Goal: Task Accomplishment & Management: Manage account settings

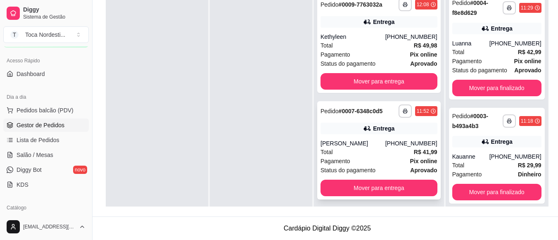
click at [385, 165] on div "Pagamento Pix online" at bounding box center [378, 160] width 117 height 9
click at [394, 35] on div "**********" at bounding box center [378, 44] width 123 height 98
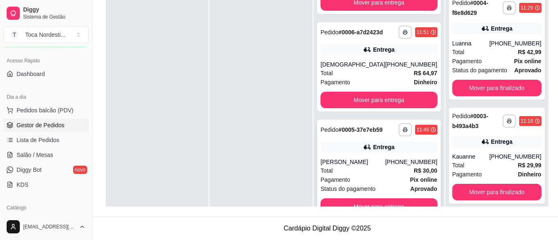
click at [377, 179] on div "Pagamento Pix online" at bounding box center [378, 179] width 117 height 9
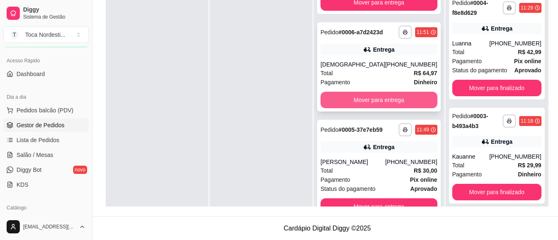
click at [363, 96] on button "Mover para entrega" at bounding box center [378, 100] width 117 height 17
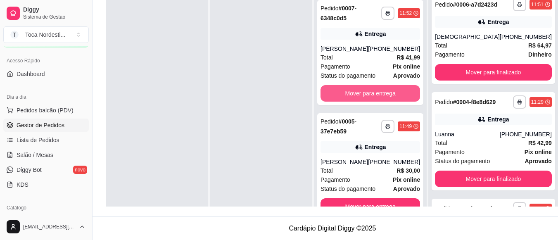
scroll to position [108, 0]
click at [364, 95] on button "Mover para entrega" at bounding box center [370, 93] width 97 height 16
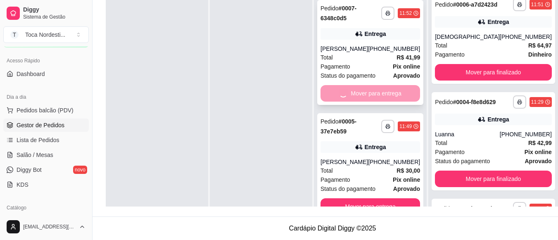
scroll to position [0, 0]
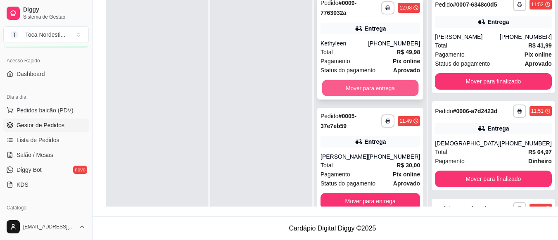
click at [369, 85] on button "Mover para entrega" at bounding box center [370, 88] width 97 height 16
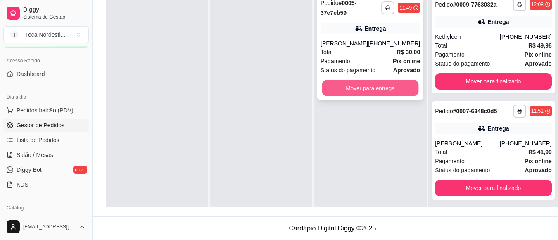
click at [378, 92] on button "Mover para entrega" at bounding box center [370, 88] width 97 height 16
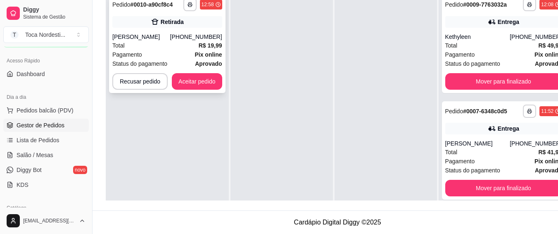
click at [209, 90] on div "**********" at bounding box center [167, 44] width 116 height 98
click at [176, 78] on button "Aceitar pedido" at bounding box center [197, 81] width 49 height 16
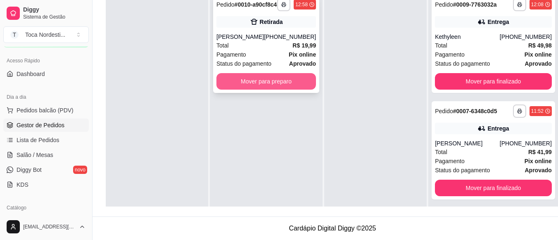
click at [246, 87] on button "Mover para preparo" at bounding box center [265, 81] width 99 height 17
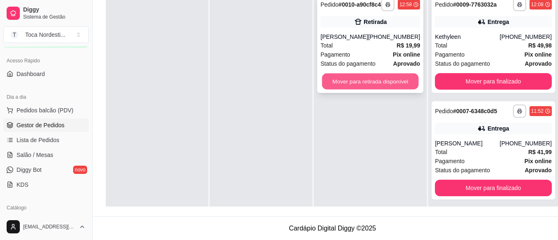
click at [354, 87] on button "Mover para retirada disponível" at bounding box center [370, 81] width 97 height 16
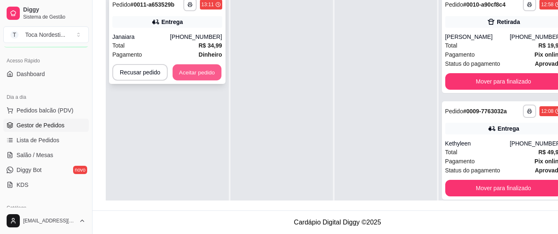
click at [215, 64] on button "Aceitar pedido" at bounding box center [197, 72] width 49 height 16
click at [213, 69] on button "Aceitar pedido" at bounding box center [197, 72] width 49 height 16
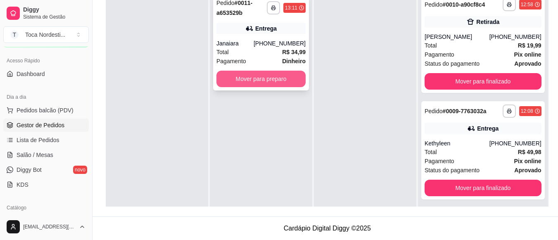
click at [252, 80] on button "Mover para preparo" at bounding box center [260, 79] width 89 height 17
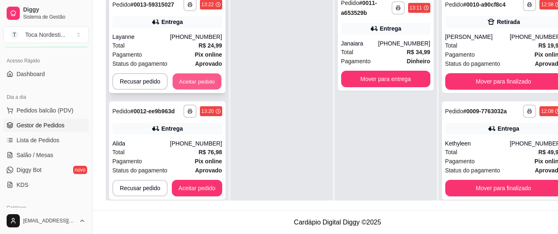
click at [209, 77] on button "Aceitar pedido" at bounding box center [197, 81] width 49 height 16
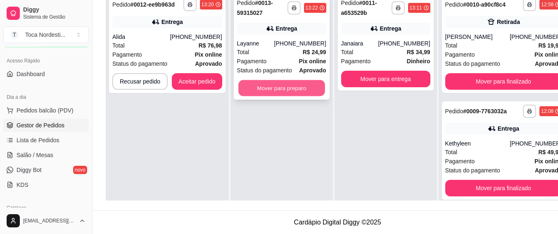
click at [255, 83] on button "Mover para preparo" at bounding box center [281, 88] width 87 height 16
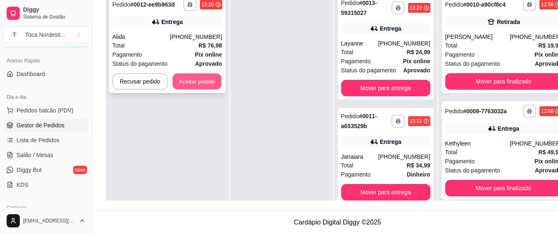
click at [197, 81] on button "Aceitar pedido" at bounding box center [197, 81] width 49 height 16
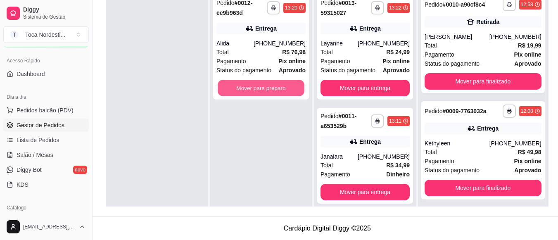
click at [243, 83] on button "Mover para preparo" at bounding box center [260, 88] width 87 height 16
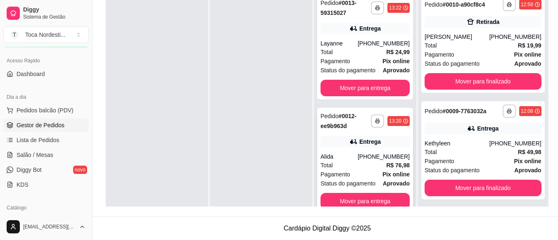
click at [376, 152] on div "**********" at bounding box center [365, 160] width 96 height 105
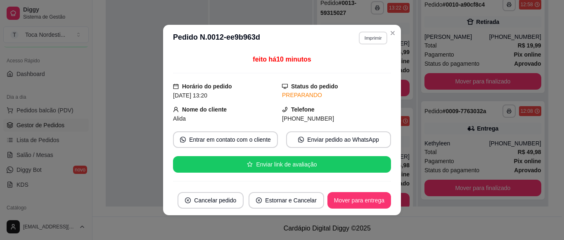
click at [373, 38] on button "Imprimir" at bounding box center [373, 37] width 28 height 13
click at [369, 37] on button "Imprimir" at bounding box center [373, 37] width 28 height 13
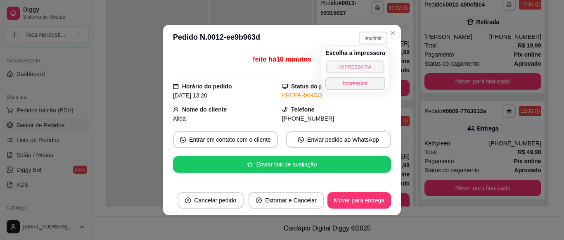
click at [366, 64] on button "IMPRESSORA" at bounding box center [355, 66] width 58 height 13
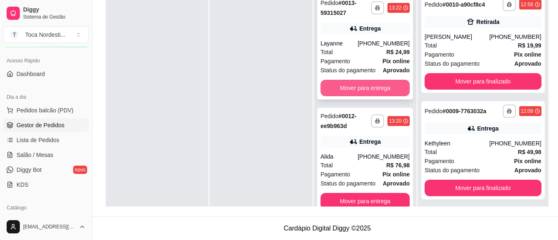
click at [390, 85] on button "Mover para entrega" at bounding box center [364, 88] width 89 height 17
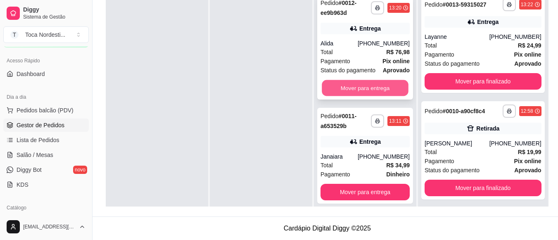
click at [393, 81] on button "Mover para entrega" at bounding box center [365, 88] width 87 height 16
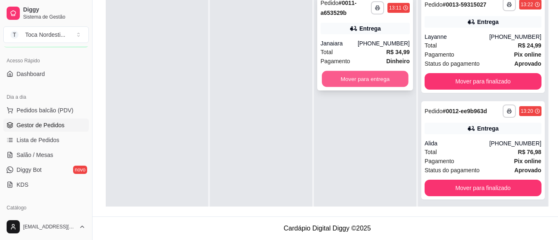
click at [393, 84] on button "Mover para entrega" at bounding box center [365, 79] width 87 height 16
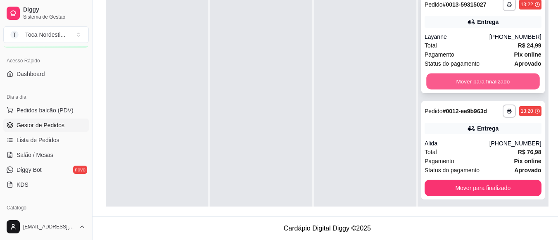
click at [511, 85] on button "Mover para finalizado" at bounding box center [482, 81] width 113 height 16
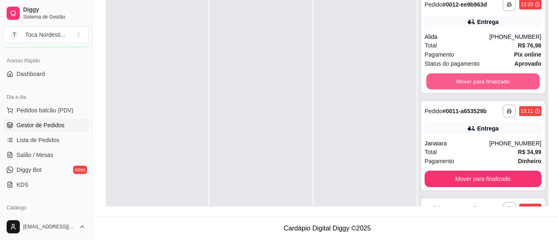
click at [511, 85] on button "Mover para finalizado" at bounding box center [482, 81] width 113 height 16
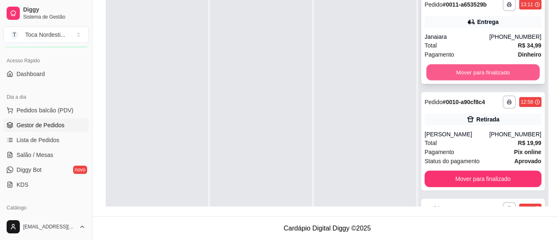
click at [521, 80] on button "Mover para finalizado" at bounding box center [482, 72] width 113 height 16
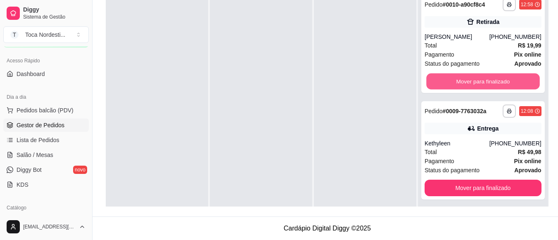
click at [517, 81] on button "Mover para finalizado" at bounding box center [482, 81] width 113 height 16
click at [513, 88] on button "Mover para finalizado" at bounding box center [482, 81] width 113 height 16
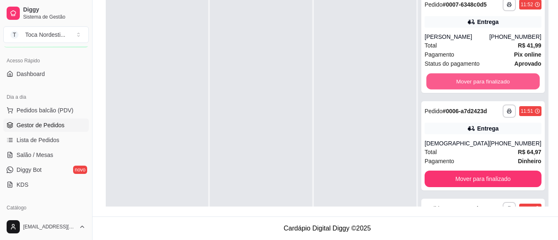
click at [513, 88] on button "Mover para finalizado" at bounding box center [482, 81] width 113 height 16
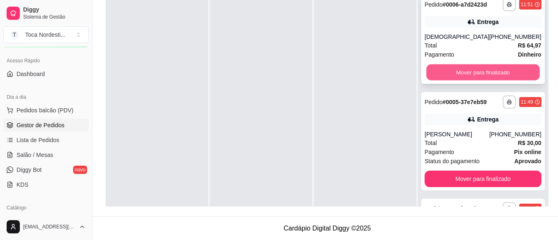
click at [514, 80] on button "Mover para finalizado" at bounding box center [482, 72] width 113 height 16
click at [514, 78] on div "Mover para finalizado" at bounding box center [482, 72] width 117 height 17
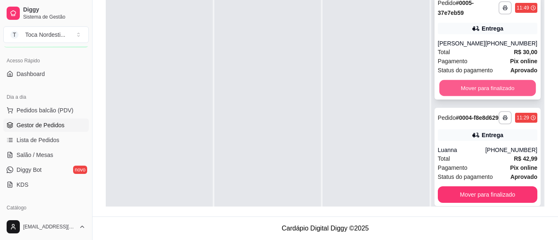
click at [511, 87] on button "Mover para finalizado" at bounding box center [487, 88] width 97 height 16
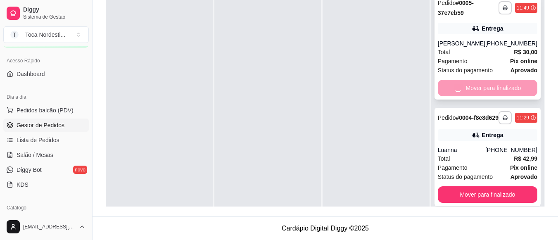
click at [511, 87] on div "Mover para finalizado" at bounding box center [486, 88] width 99 height 17
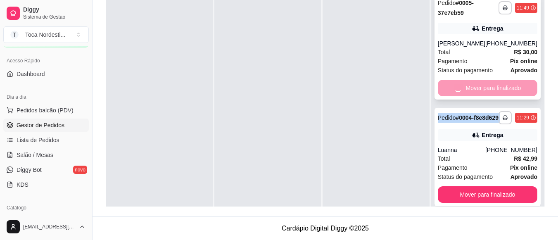
click at [511, 87] on div "Mover para finalizado" at bounding box center [486, 88] width 99 height 17
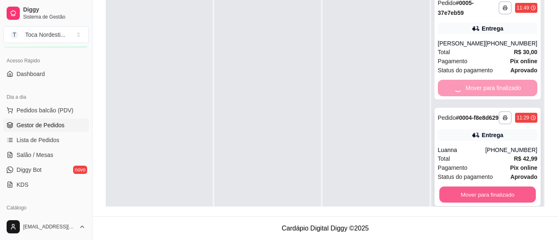
click at [505, 202] on button "Mover para finalizado" at bounding box center [487, 195] width 97 height 16
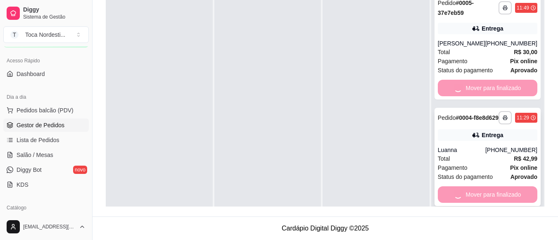
click at [505, 202] on div "Mover para finalizado" at bounding box center [486, 194] width 99 height 17
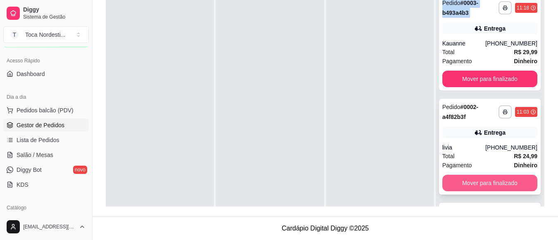
click at [499, 179] on button "Mover para finalizado" at bounding box center [489, 183] width 95 height 17
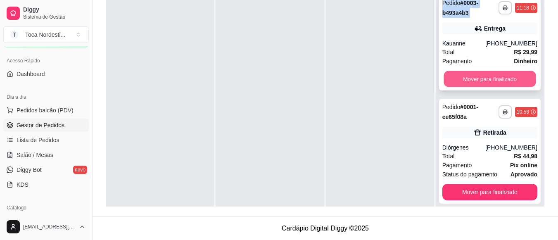
click at [494, 78] on button "Mover para finalizado" at bounding box center [489, 79] width 92 height 16
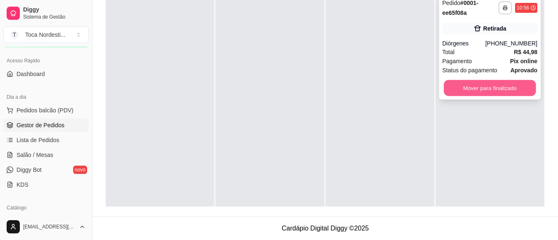
click at [508, 85] on button "Mover para finalizado" at bounding box center [489, 88] width 92 height 16
